Goal: Task Accomplishment & Management: Use online tool/utility

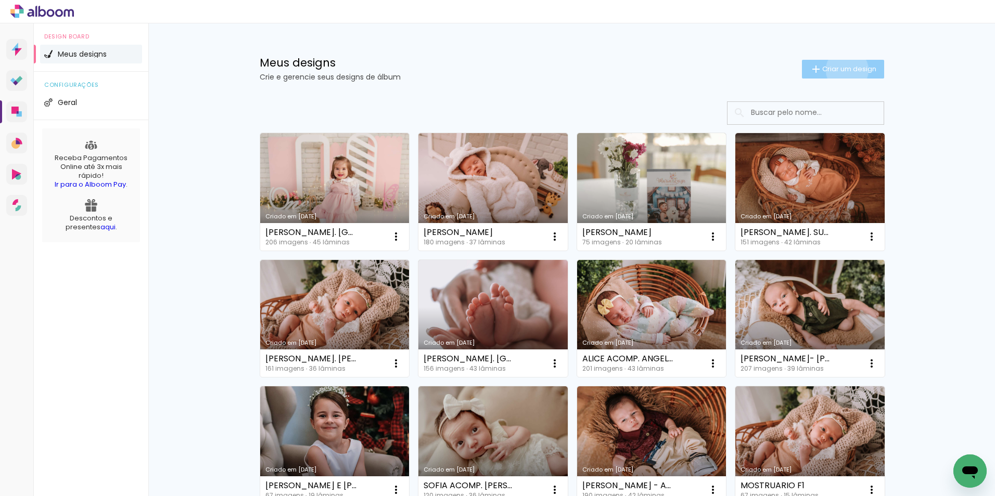
click at [841, 70] on span "Criar um design" at bounding box center [849, 69] width 54 height 7
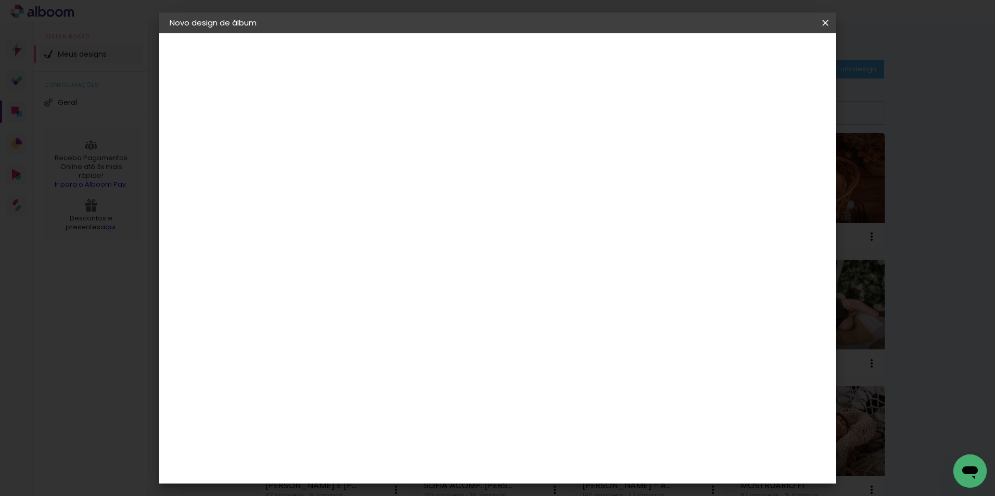
click at [340, 139] on input at bounding box center [340, 140] width 0 height 16
type input "15 anos"
type paper-input "15 anos"
type input "15 anos isabela"
type paper-input "15 anos isabela"
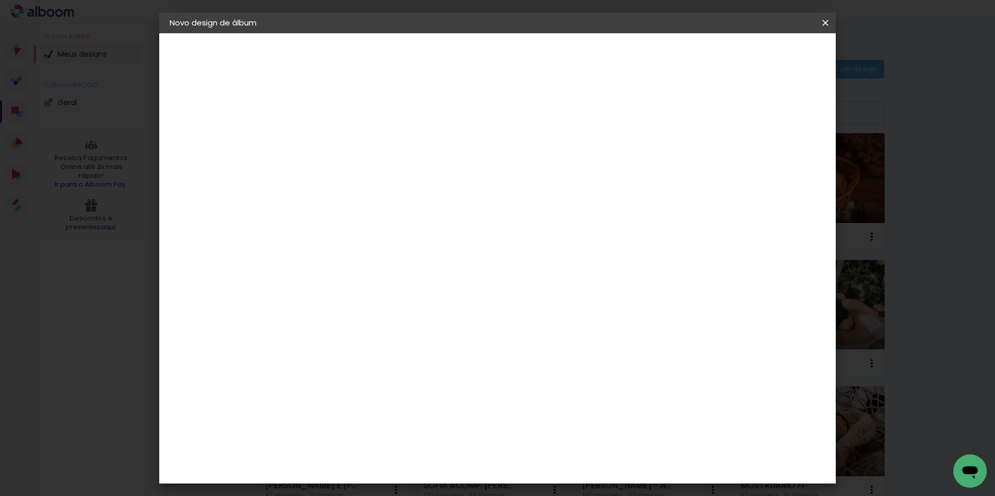
click at [446, 63] on paper-button "Avançar" at bounding box center [420, 55] width 51 height 18
click at [375, 203] on input at bounding box center [366, 197] width 105 height 13
type input "f1"
type paper-input "f1"
click at [340, 234] on div "F1" at bounding box center [336, 235] width 7 height 8
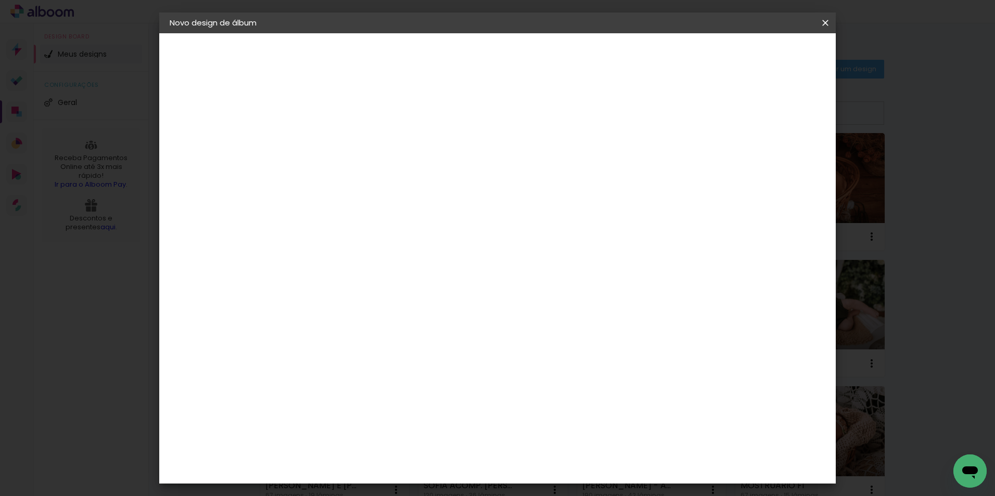
click at [0, 0] on slot "Avançar" at bounding box center [0, 0] width 0 height 0
click at [380, 173] on input "text" at bounding box center [360, 181] width 41 height 16
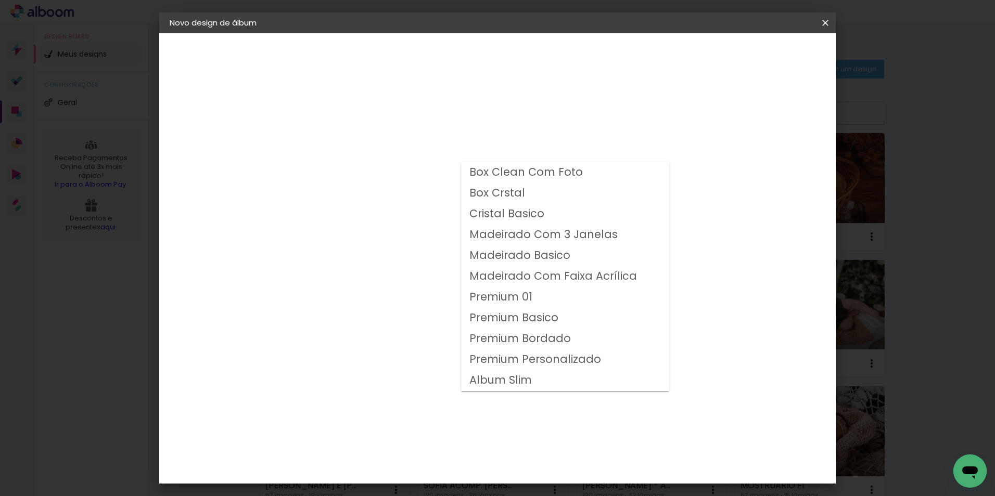
click at [0, 0] on slot "Premium Personalizado" at bounding box center [0, 0] width 0 height 0
type input "Premium Personalizado"
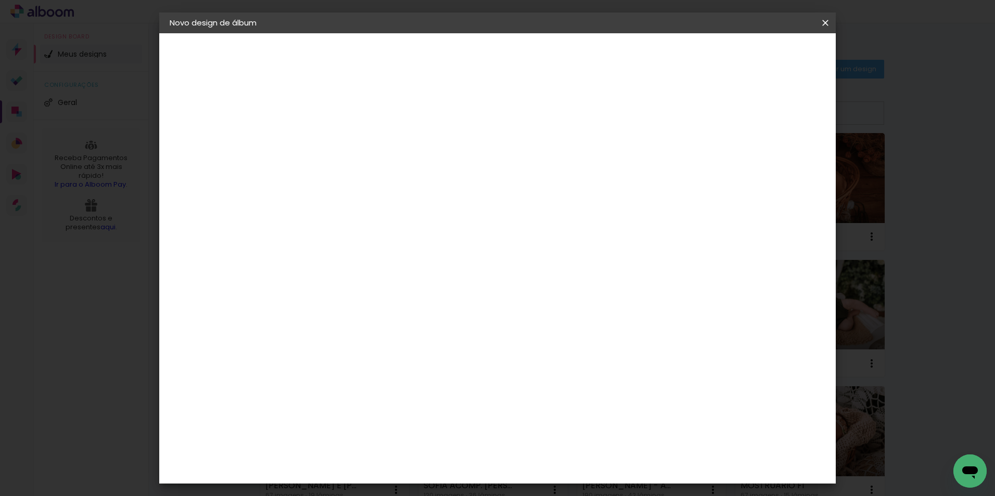
click at [410, 430] on span "25 × 25" at bounding box center [386, 440] width 48 height 21
click at [0, 0] on slot "Avançar" at bounding box center [0, 0] width 0 height 0
click at [760, 52] on span "Iniciar design" at bounding box center [736, 55] width 47 height 7
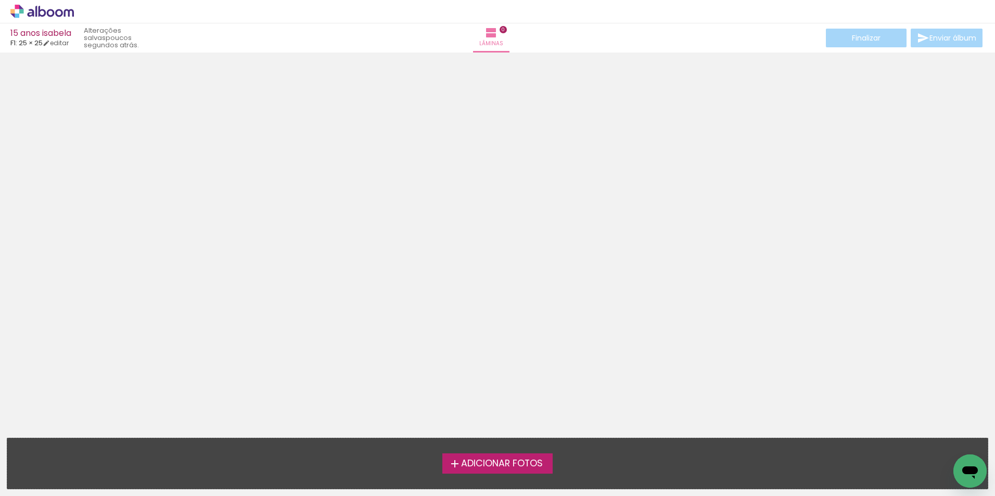
click at [496, 473] on label "Adicionar Fotos" at bounding box center [497, 464] width 111 height 20
click at [0, 0] on input "file" at bounding box center [0, 0] width 0 height 0
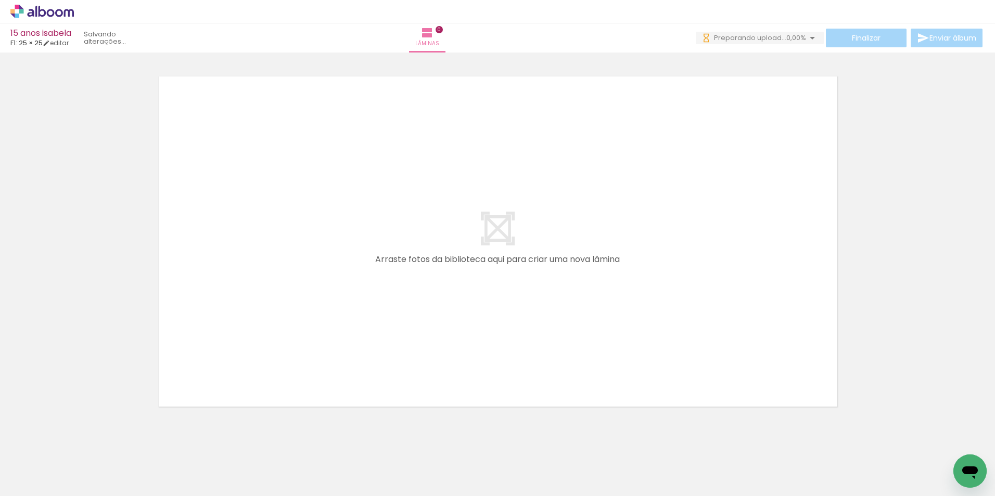
click at [18, 480] on iron-icon at bounding box center [15, 482] width 12 height 12
click at [0, 0] on input "file" at bounding box center [0, 0] width 0 height 0
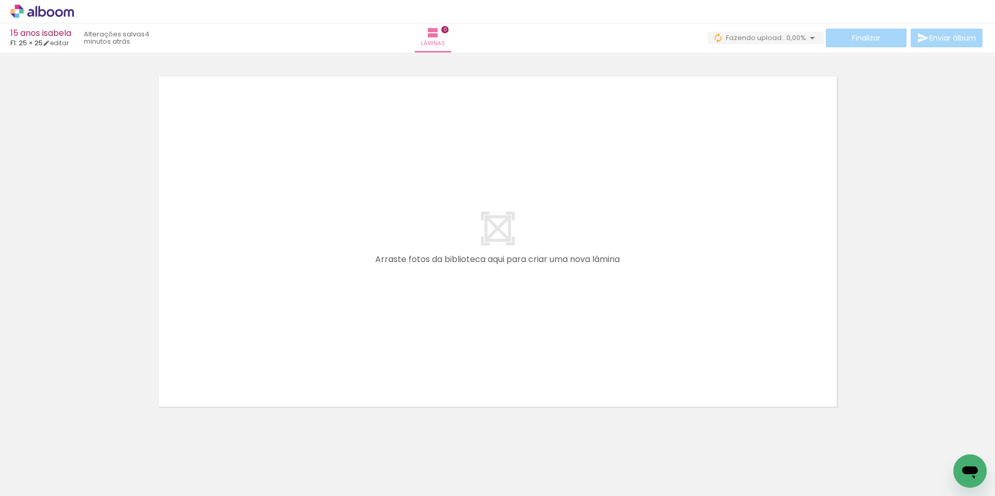
scroll to position [0, 1366]
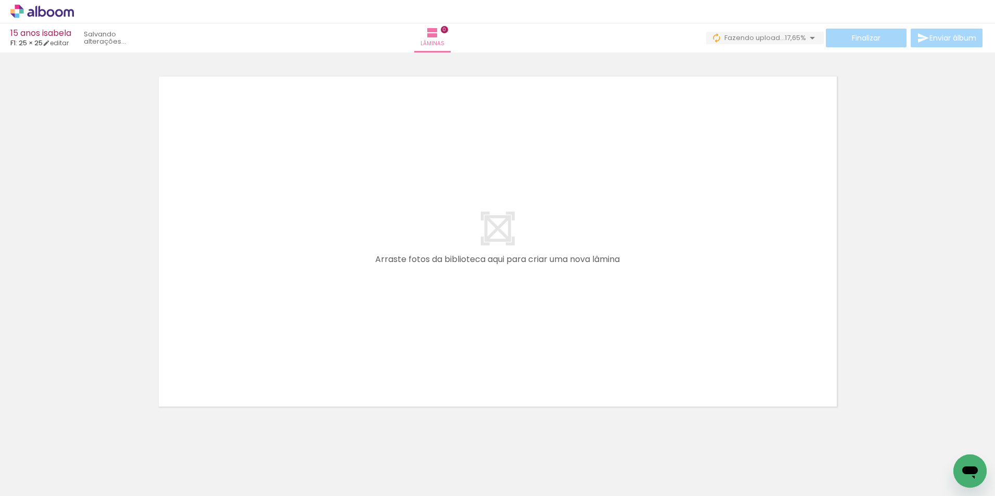
scroll to position [0, 1017]
